Goal: Task Accomplishment & Management: Complete application form

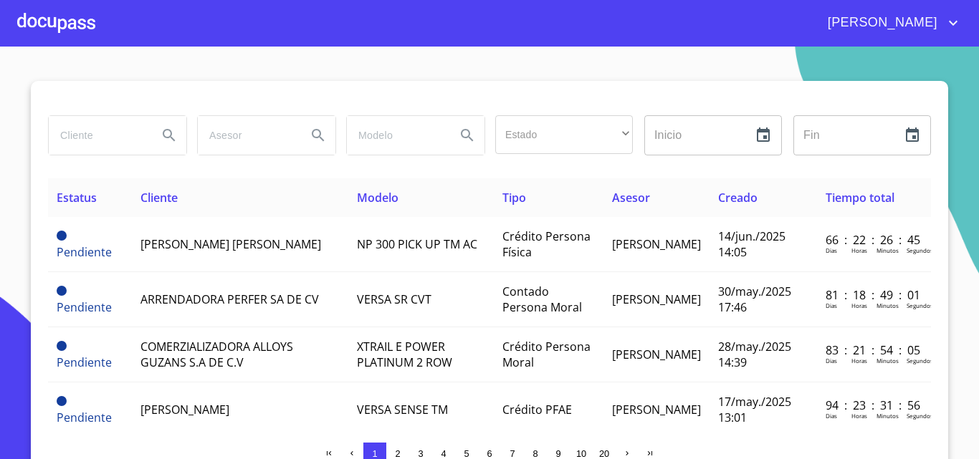
click at [103, 146] on input "search" at bounding box center [97, 135] width 97 height 39
type input "[PERSON_NAME]"
click at [168, 136] on icon "Search" at bounding box center [168, 135] width 17 height 17
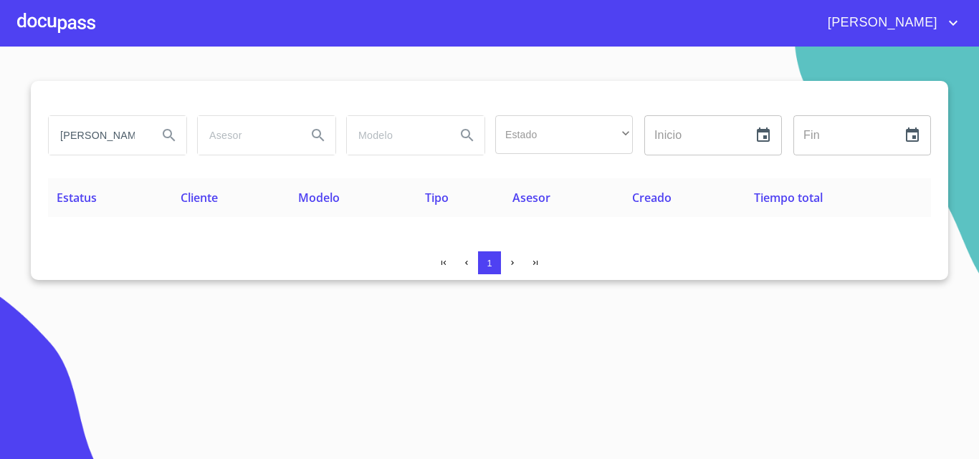
type button "[PERSON_NAME]"
drag, startPoint x: 141, startPoint y: 133, endPoint x: 0, endPoint y: 122, distance: 141.5
click at [0, 122] on section "[PERSON_NAME] Estado ​ ​ Inicio ​ Fin ​ Estatus Cliente Modelo Tipo Asesor Crea…" at bounding box center [489, 253] width 979 height 413
type input "[PERSON_NAME]"
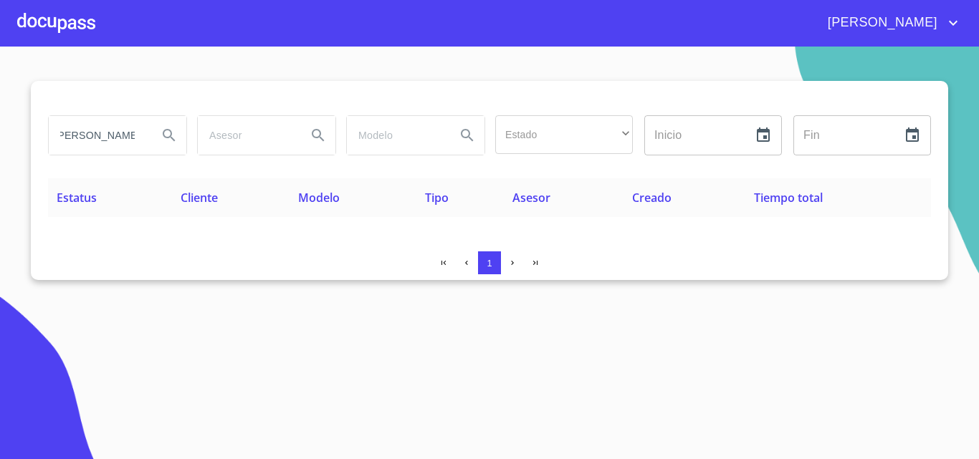
click at [158, 135] on button "Search" at bounding box center [169, 135] width 34 height 34
click at [31, 29] on div at bounding box center [56, 23] width 78 height 46
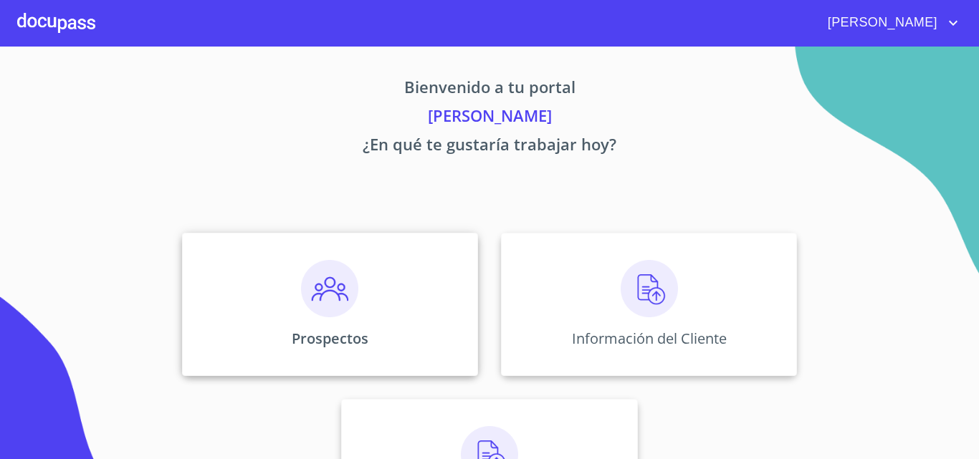
click at [294, 271] on div "Prospectos" at bounding box center [330, 304] width 296 height 143
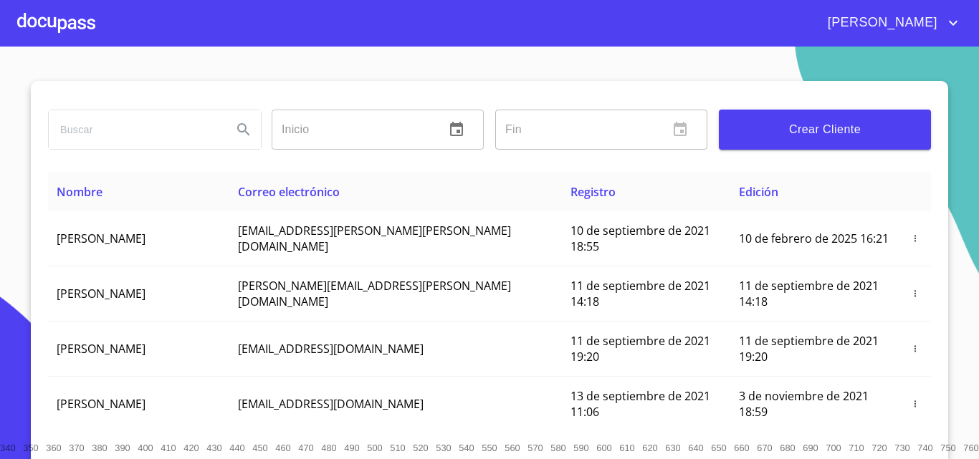
click at [122, 143] on input "search" at bounding box center [135, 129] width 172 height 39
type input "[PERSON_NAME]"
click at [235, 137] on icon "Search" at bounding box center [243, 129] width 17 height 17
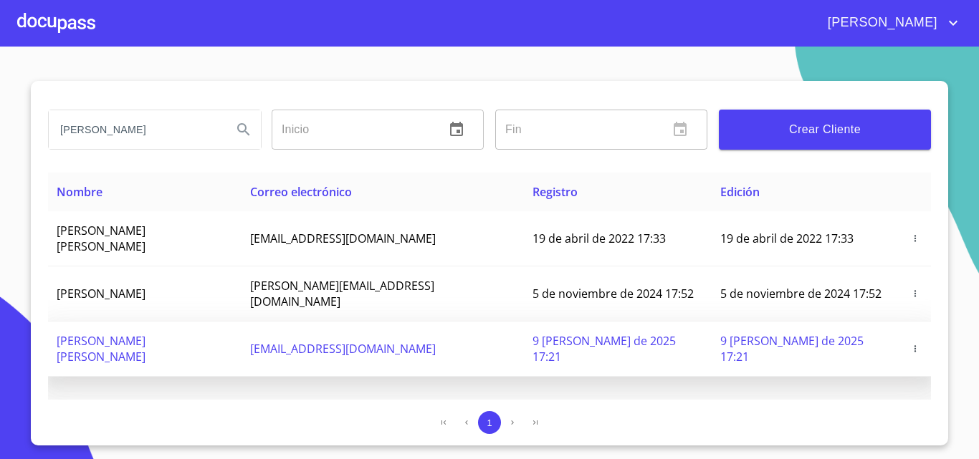
click at [910, 344] on icon "button" at bounding box center [915, 349] width 10 height 10
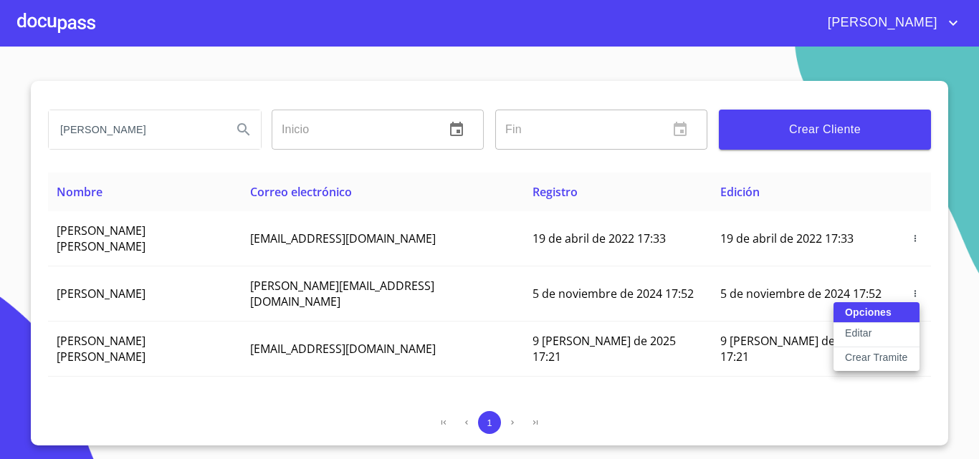
click at [876, 365] on button "Crear Tramite" at bounding box center [876, 359] width 86 height 24
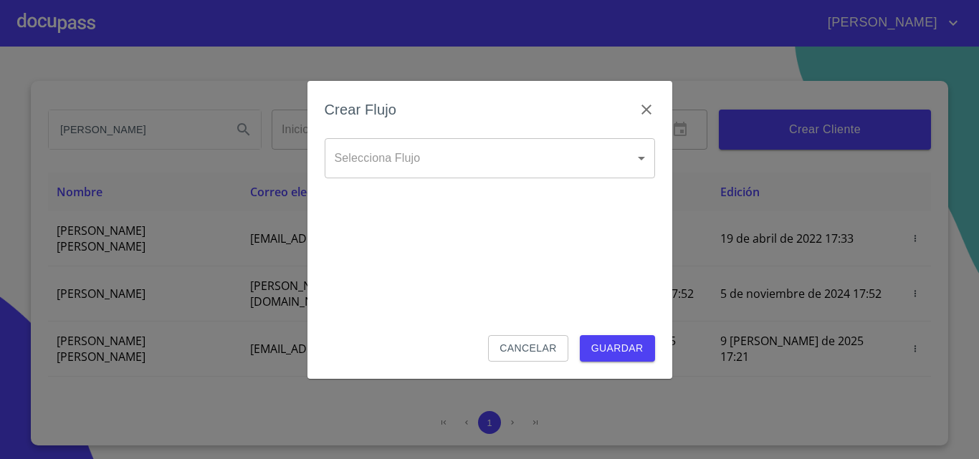
click at [614, 169] on body "[PERSON_NAME] ​ Fin ​ Crear Cliente Nombre Correo electrónico Registro Edición …" at bounding box center [489, 229] width 979 height 459
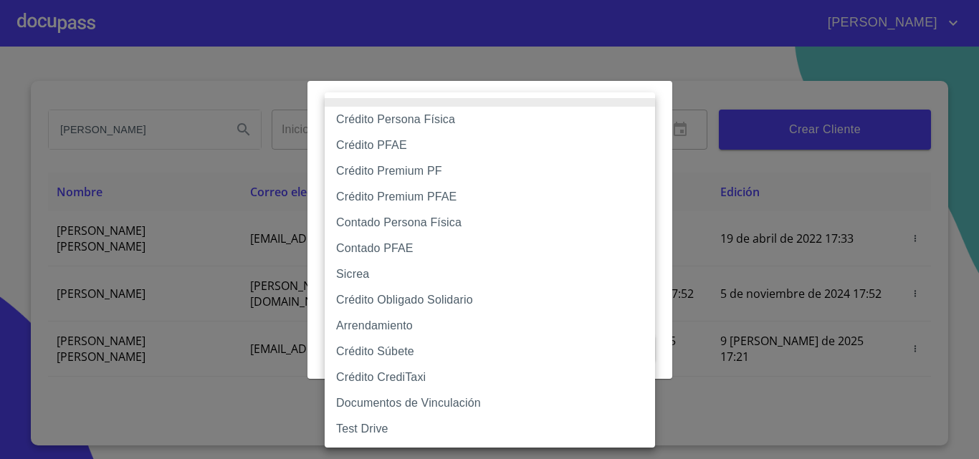
click at [436, 226] on li "Contado Persona Física" at bounding box center [490, 223] width 330 height 26
type input "60bf975b0d9865ccc2471536"
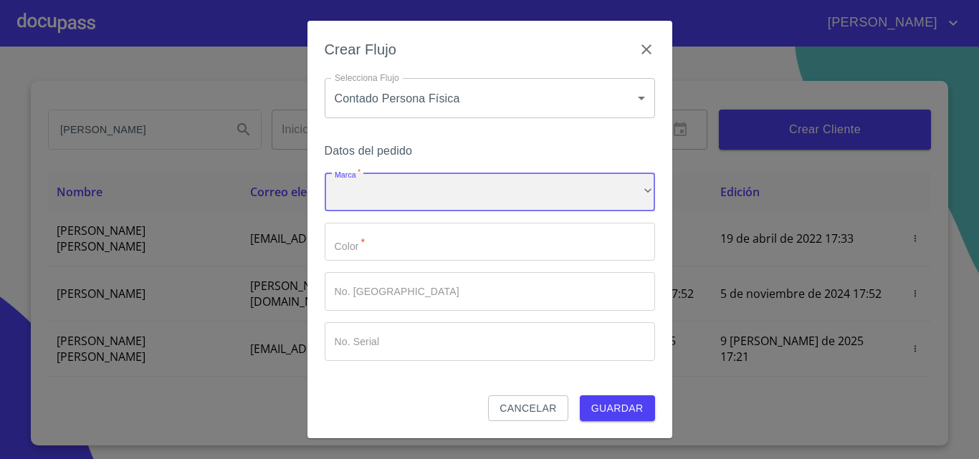
click at [380, 186] on div "​" at bounding box center [490, 192] width 330 height 39
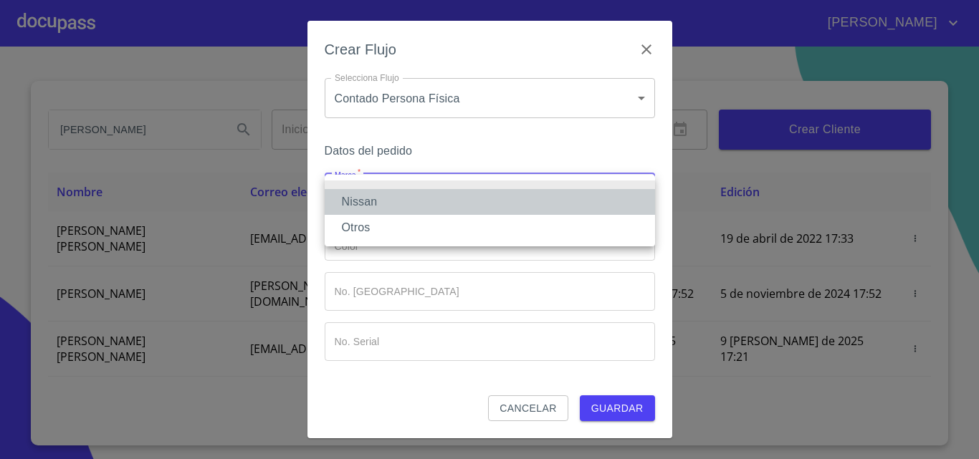
click at [368, 195] on li "Nissan" at bounding box center [490, 202] width 330 height 26
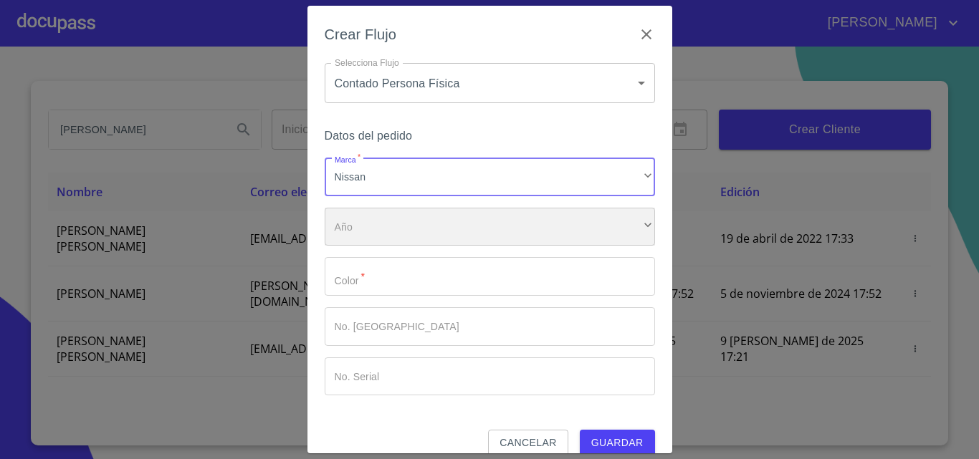
click at [364, 220] on div "​" at bounding box center [490, 227] width 330 height 39
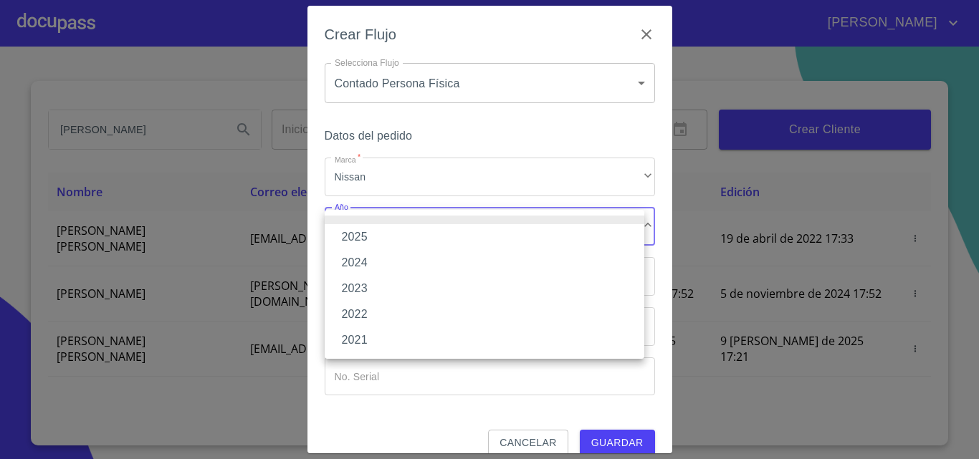
click at [356, 237] on li "2025" at bounding box center [484, 237] width 319 height 26
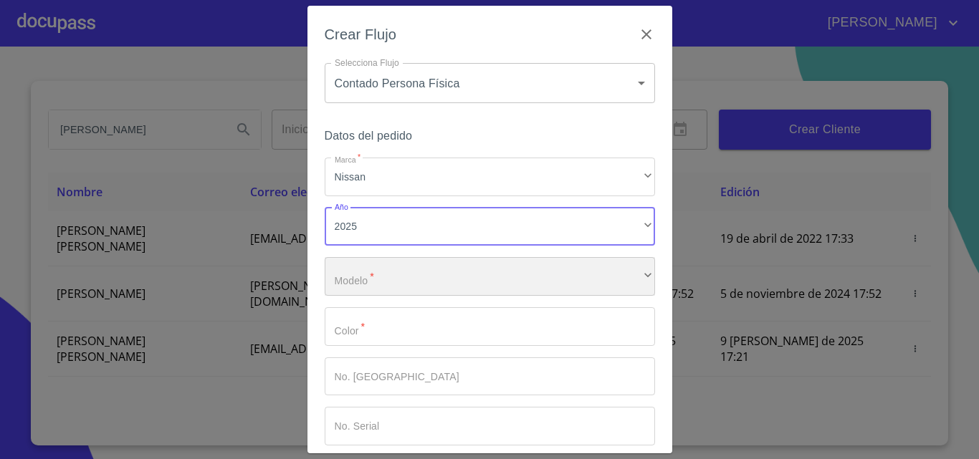
click at [355, 269] on div "​" at bounding box center [490, 276] width 330 height 39
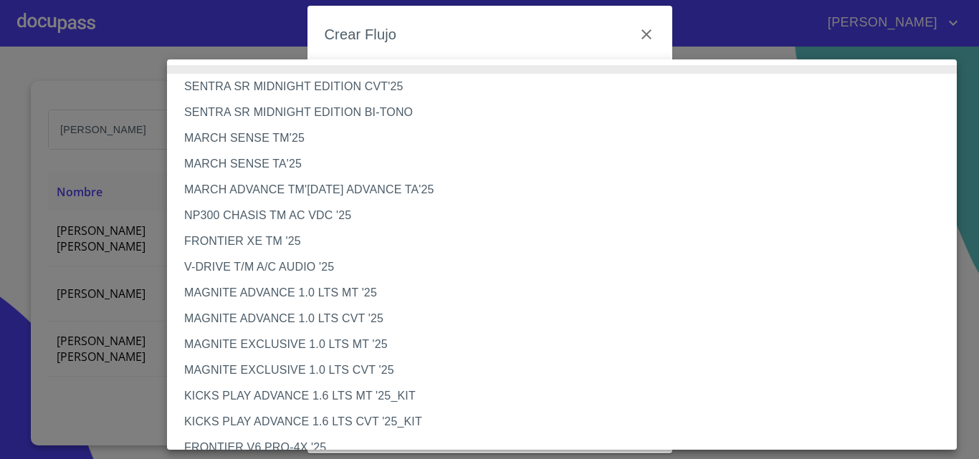
scroll to position [374, 0]
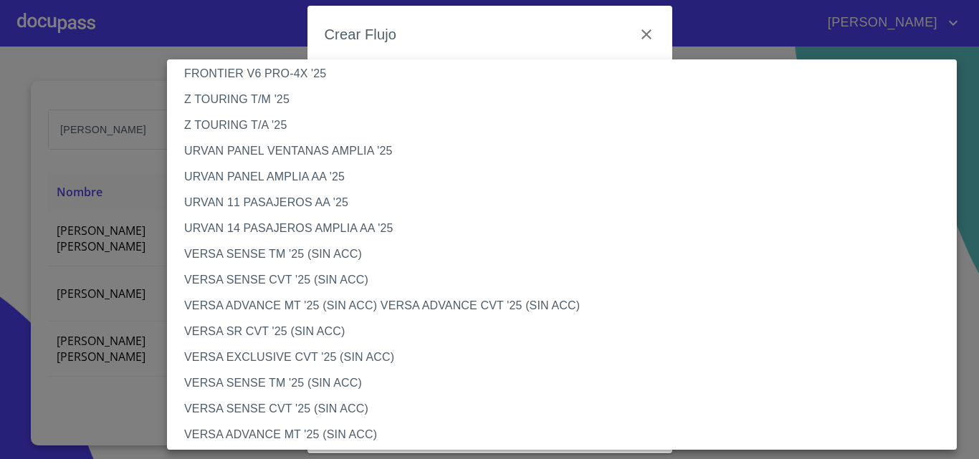
click at [289, 256] on li "VERSA SENSE TM '25 (SIN ACC)" at bounding box center [567, 254] width 800 height 26
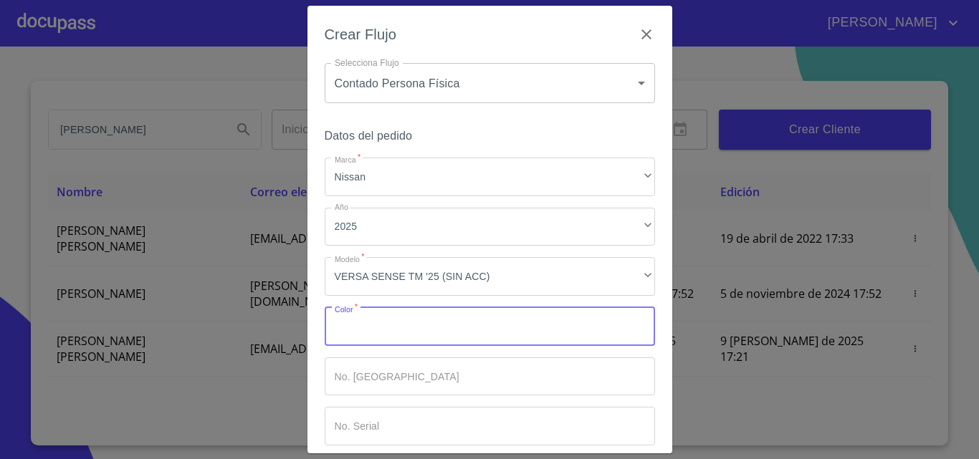
click at [382, 327] on input "Marca   *" at bounding box center [490, 326] width 330 height 39
type input "a"
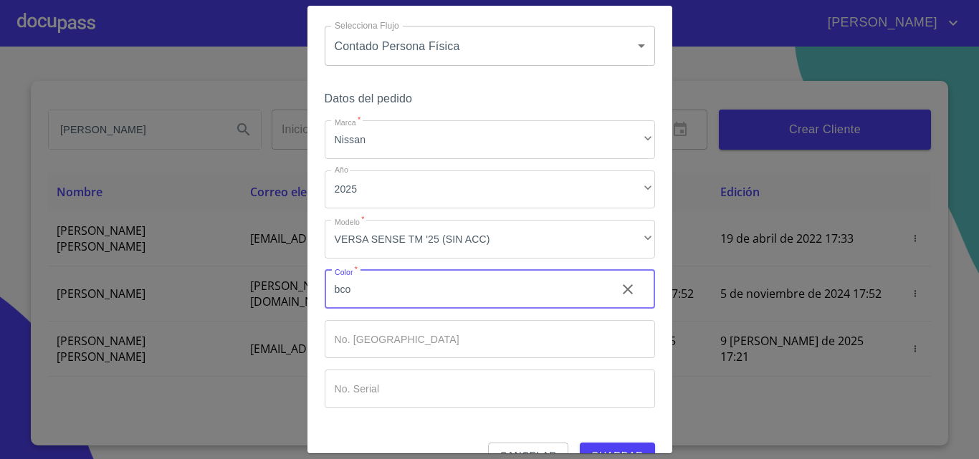
scroll to position [69, 0]
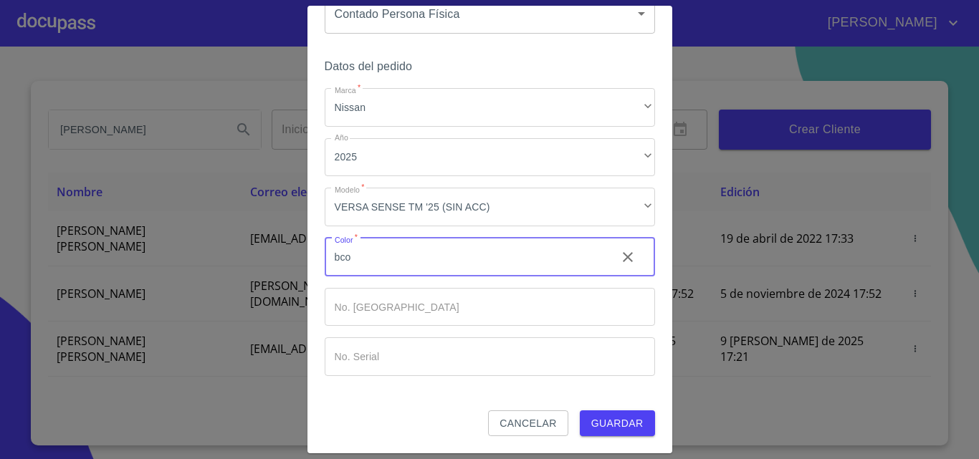
type input "bco"
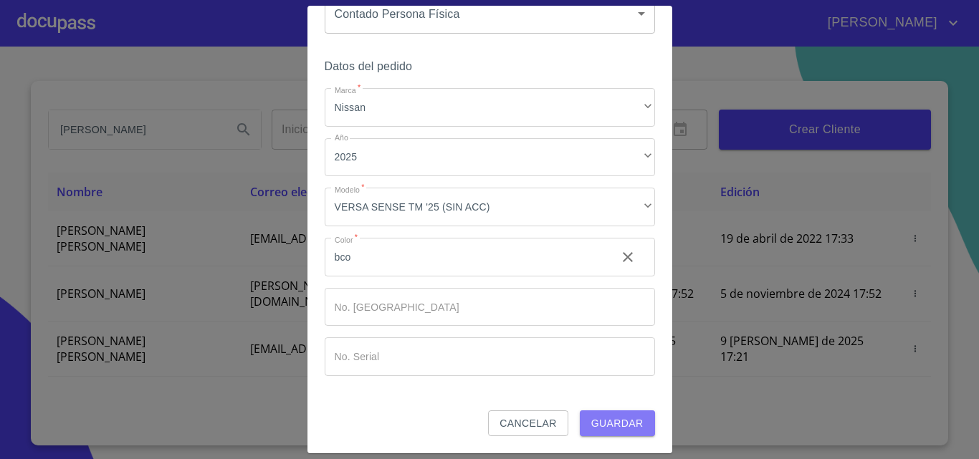
click at [591, 416] on span "Guardar" at bounding box center [617, 424] width 52 height 18
